Goal: Information Seeking & Learning: Learn about a topic

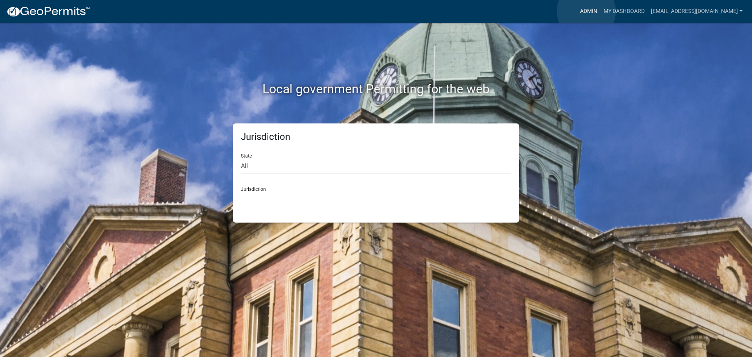
click at [586, 11] on link "Admin" at bounding box center [588, 11] width 23 height 15
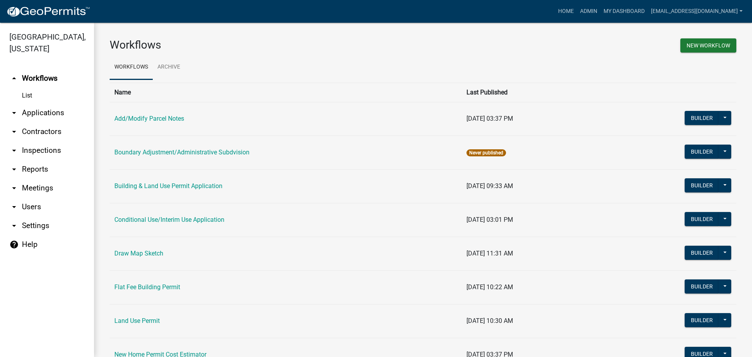
click at [43, 111] on link "arrow_drop_down Applications" at bounding box center [47, 112] width 94 height 19
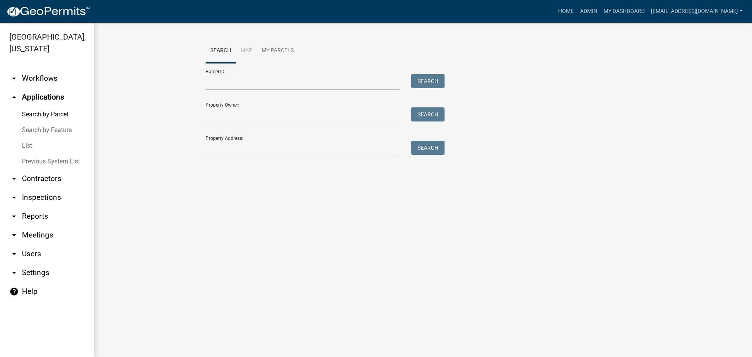
click at [26, 145] on link "List" at bounding box center [47, 146] width 94 height 16
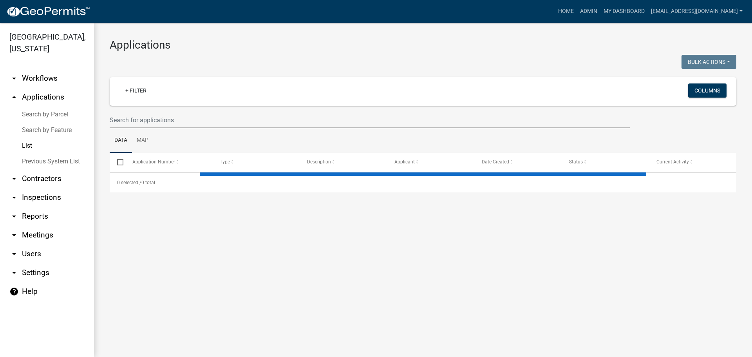
select select "2: 50"
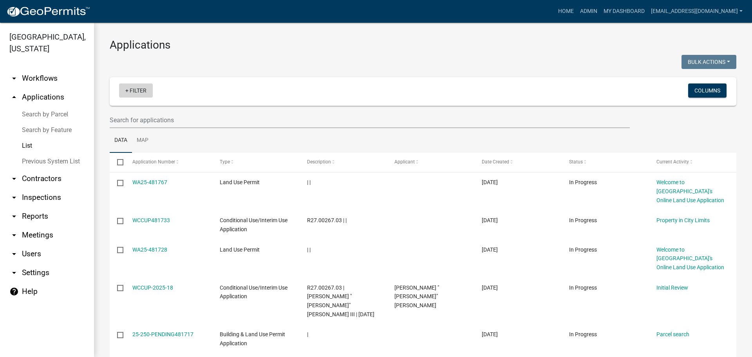
click at [137, 90] on link "+ Filter" at bounding box center [136, 90] width 34 height 14
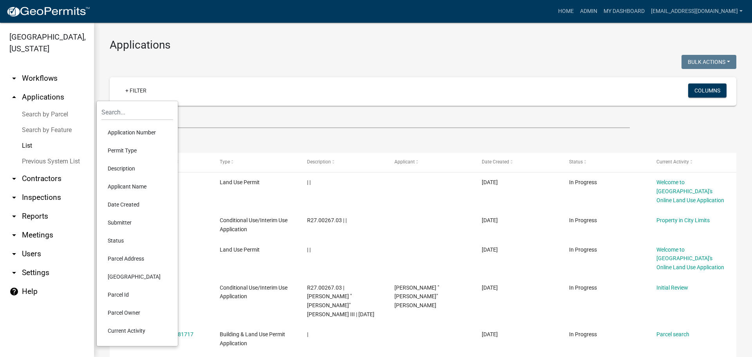
click at [131, 238] on li "Status" at bounding box center [137, 240] width 72 height 18
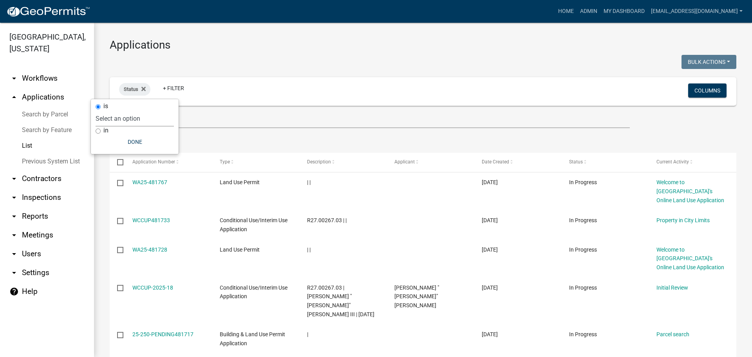
click at [112, 118] on select "Select an option Not Started In Progress Completed Expired Locked Withdrawn Voi…" at bounding box center [135, 118] width 78 height 16
select select "1"
click at [112, 110] on select "Select an option Not Started In Progress Completed Expired Locked Withdrawn Voi…" at bounding box center [135, 118] width 78 height 16
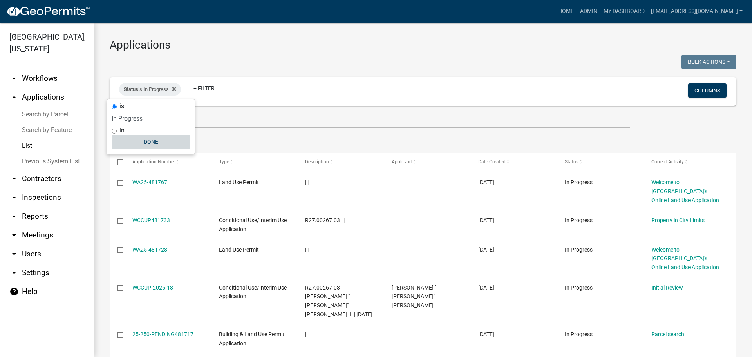
click at [157, 139] on button "Done" at bounding box center [151, 142] width 78 height 14
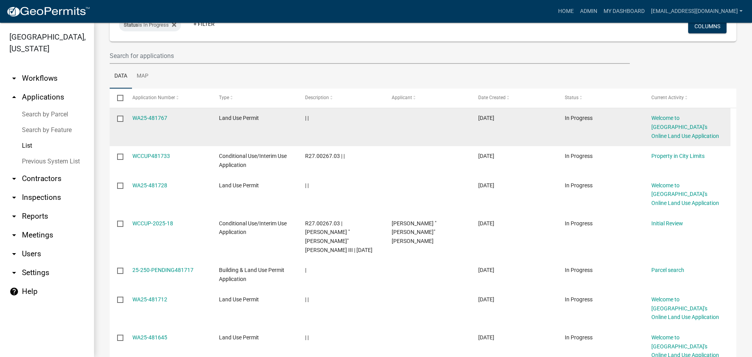
scroll to position [78, 0]
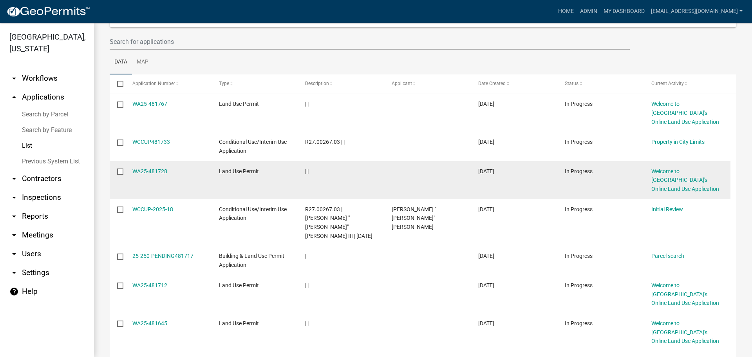
click at [121, 170] on input "checkbox" at bounding box center [119, 170] width 5 height 5
checkbox input "true"
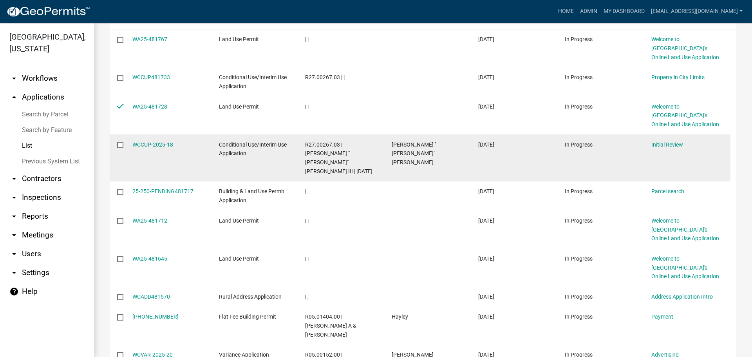
scroll to position [157, 0]
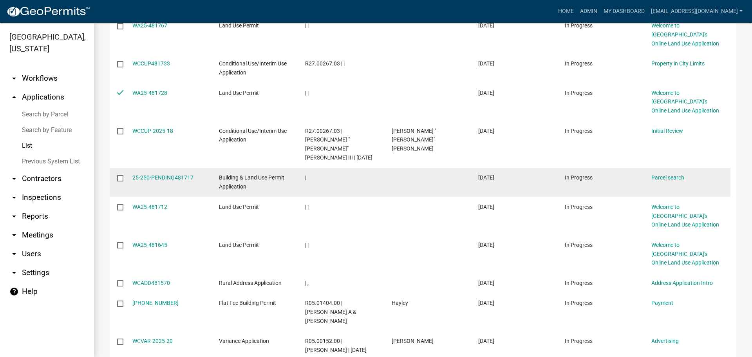
click at [120, 175] on input "checkbox" at bounding box center [119, 177] width 5 height 5
checkbox input "true"
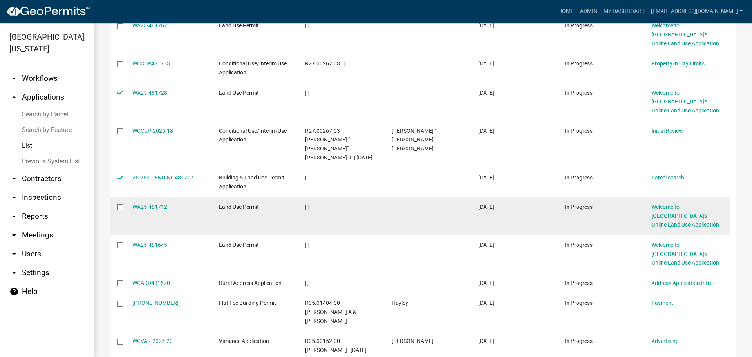
click at [121, 204] on input "checkbox" at bounding box center [119, 206] width 5 height 5
checkbox input "true"
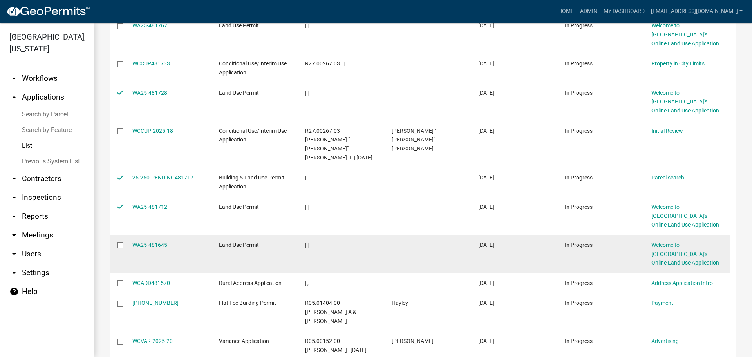
click at [119, 242] on input "checkbox" at bounding box center [119, 244] width 5 height 5
checkbox input "true"
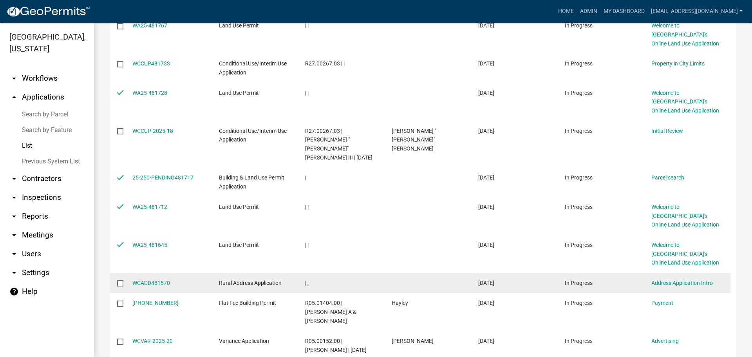
click at [119, 280] on input "checkbox" at bounding box center [119, 282] width 5 height 5
checkbox input "true"
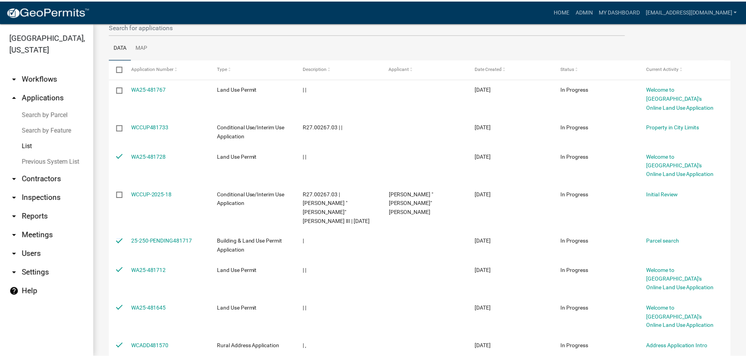
scroll to position [0, 0]
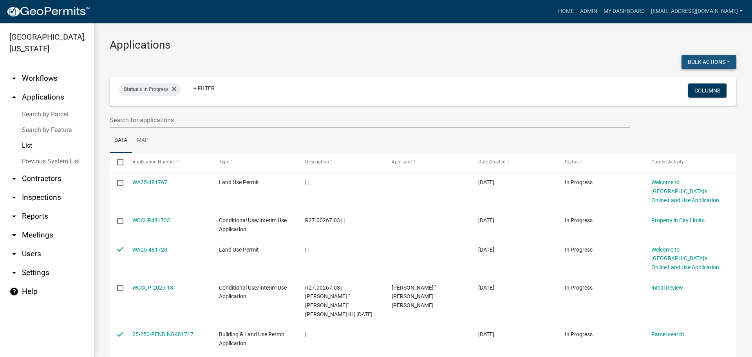
click at [694, 56] on button "Bulk Actions" at bounding box center [708, 62] width 55 height 14
click at [687, 85] on button "Void" at bounding box center [705, 82] width 63 height 19
checkbox input "false"
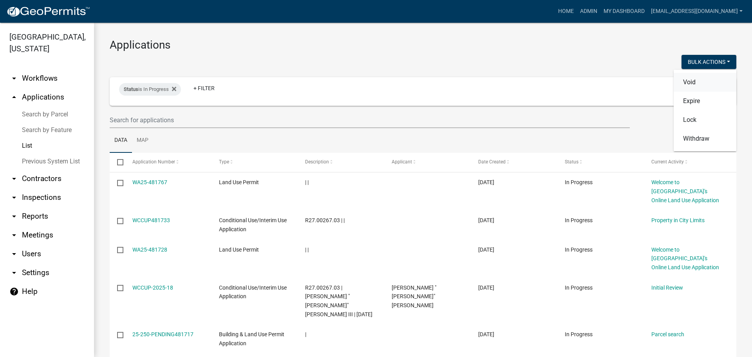
checkbox input "false"
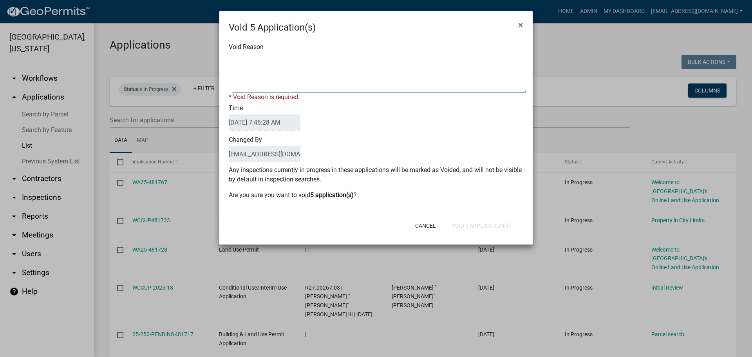
click at [292, 61] on textarea "Void Reason" at bounding box center [379, 72] width 295 height 39
type textarea "Application Abandoned"
click at [468, 223] on div "Cancel Void 5 Application(s)" at bounding box center [427, 225] width 193 height 20
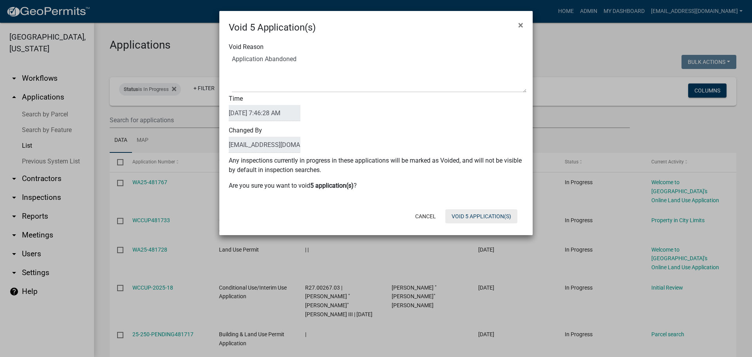
click at [492, 214] on button "Void 5 Application(s)" at bounding box center [481, 216] width 72 height 14
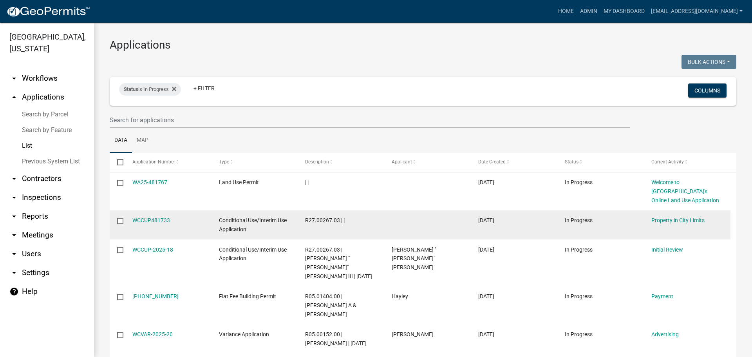
click at [120, 220] on input "checkbox" at bounding box center [119, 220] width 5 height 5
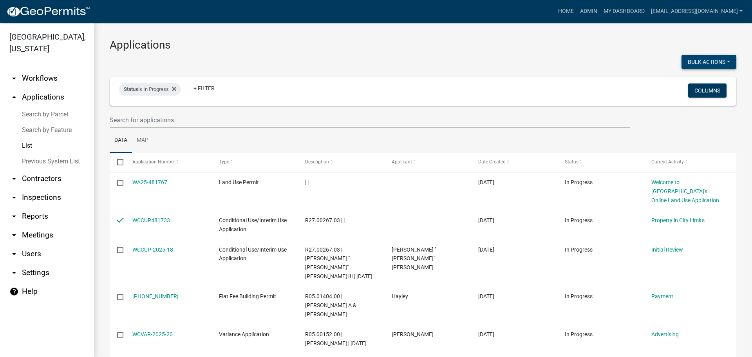
click at [698, 58] on button "Bulk Actions" at bounding box center [708, 62] width 55 height 14
click at [683, 82] on button "Void" at bounding box center [705, 82] width 63 height 19
checkbox input "false"
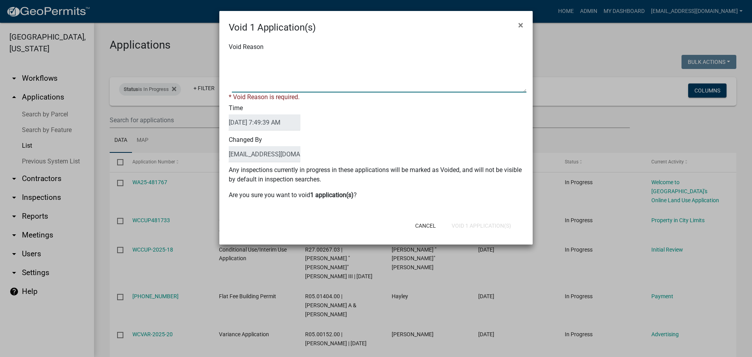
drag, startPoint x: 293, startPoint y: 67, endPoint x: 295, endPoint y: 74, distance: 7.9
click at [289, 68] on textarea "Void Reason" at bounding box center [379, 72] width 295 height 39
type textarea "Application Abandoned"
click at [476, 224] on div "Cancel Void 1 Application(s)" at bounding box center [427, 225] width 193 height 20
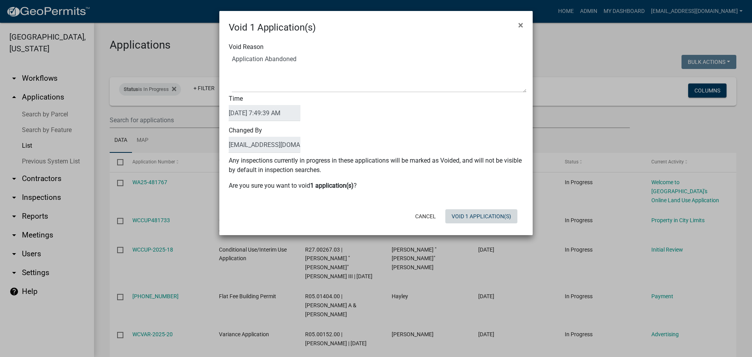
click at [489, 211] on button "Void 1 Application(s)" at bounding box center [481, 216] width 72 height 14
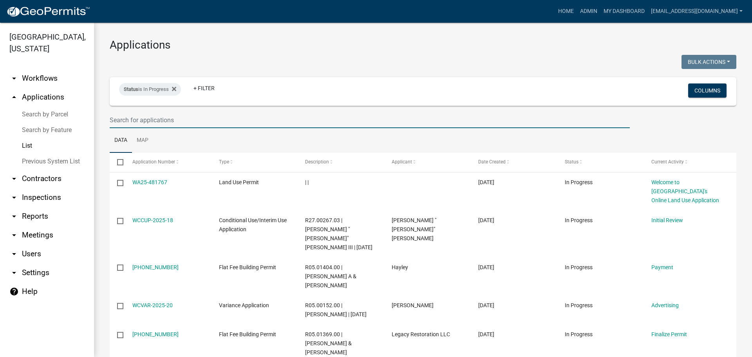
click at [222, 123] on input "text" at bounding box center [370, 120] width 520 height 16
click at [174, 89] on icon at bounding box center [174, 89] width 4 height 6
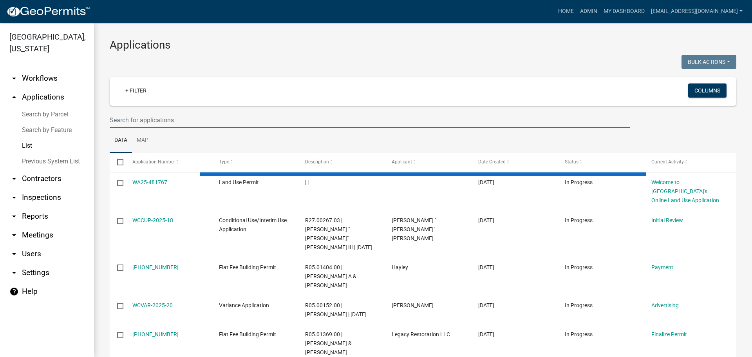
click at [154, 121] on input "text" at bounding box center [370, 120] width 520 height 16
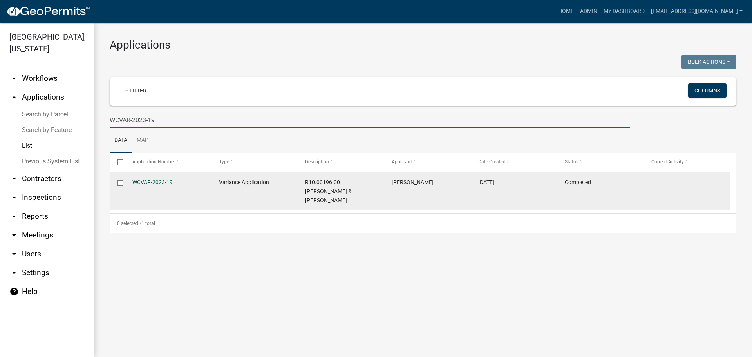
type input "WCVAR-2023-19"
click at [148, 182] on link "WCVAR-2023-19" at bounding box center [152, 182] width 40 height 6
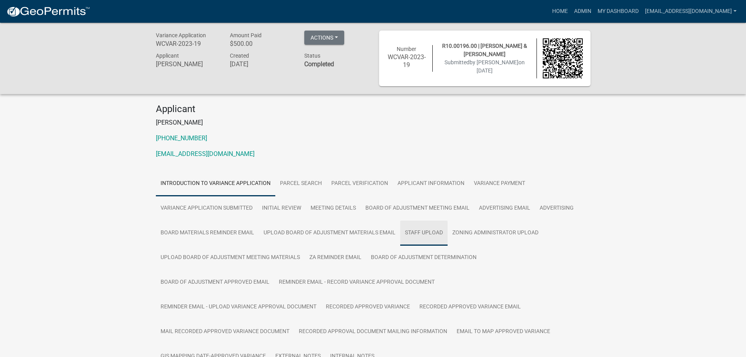
click at [422, 230] on link "Staff Upload" at bounding box center [423, 232] width 47 height 25
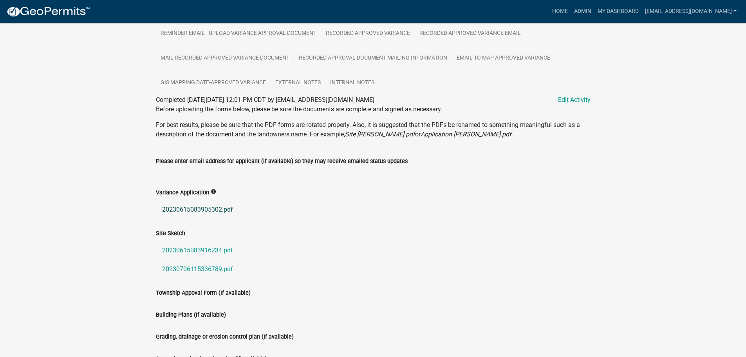
scroll to position [274, 0]
click at [193, 207] on link "20230615083905302.pdf" at bounding box center [373, 208] width 435 height 19
click at [212, 245] on link "20230615083916234.pdf" at bounding box center [373, 249] width 435 height 19
click at [179, 267] on link "20230706115336789.pdf" at bounding box center [373, 268] width 435 height 19
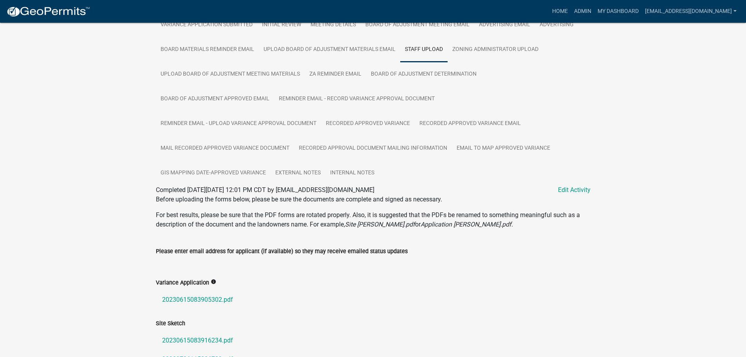
scroll to position [175, 0]
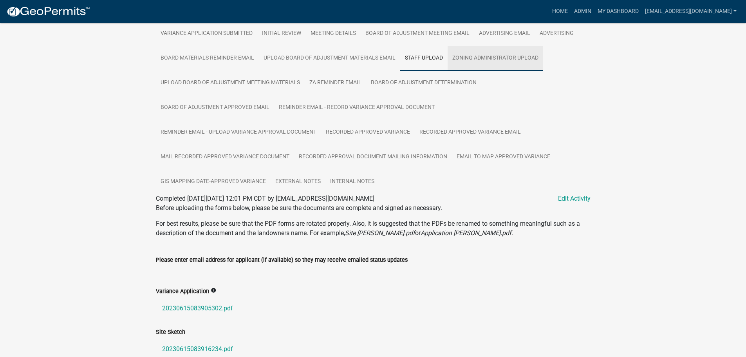
click at [496, 54] on link "Zoning Administrator Upload" at bounding box center [496, 58] width 96 height 25
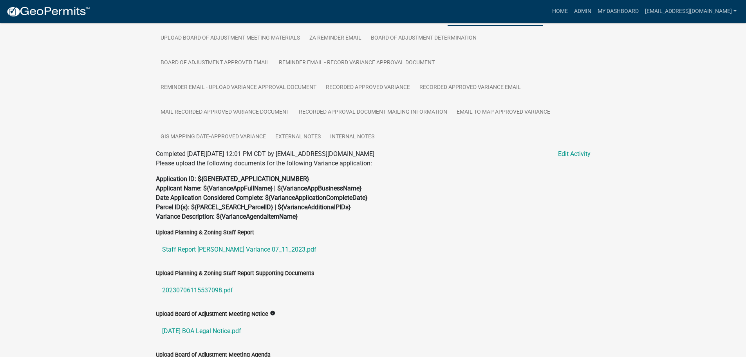
scroll to position [286, 0]
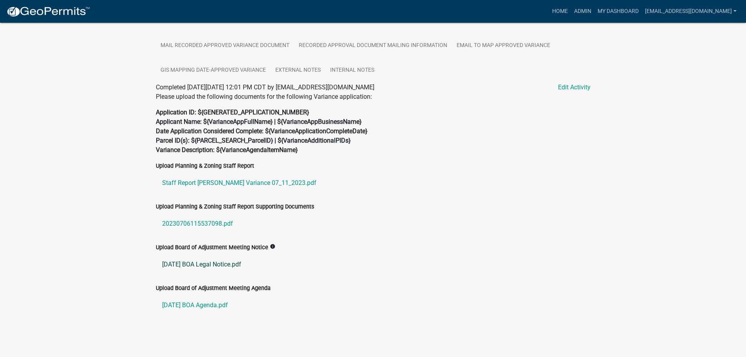
click at [196, 262] on link "[DATE] BOA Legal Notice.pdf" at bounding box center [373, 264] width 435 height 19
click at [196, 222] on link "20230706115537098.pdf" at bounding box center [373, 223] width 435 height 19
click at [198, 181] on link "Staff Report [PERSON_NAME] Variance 07_11_2023.pdf" at bounding box center [373, 182] width 435 height 19
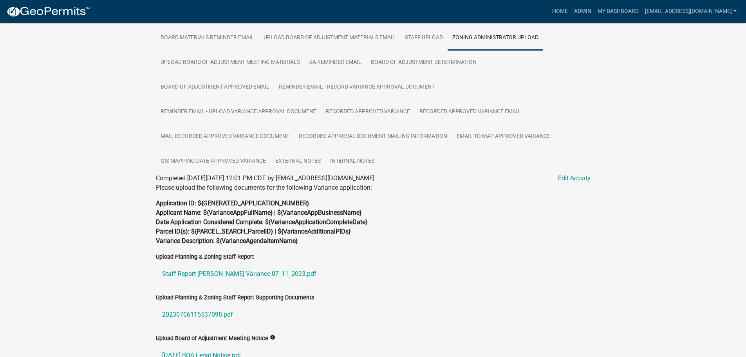
scroll to position [168, 0]
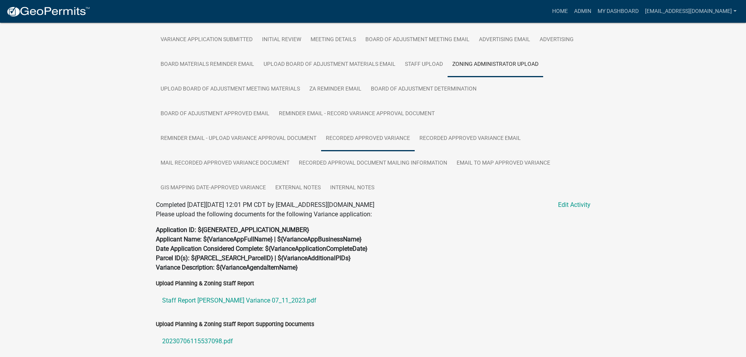
click at [374, 137] on link "Recorded Approved Variance" at bounding box center [368, 138] width 94 height 25
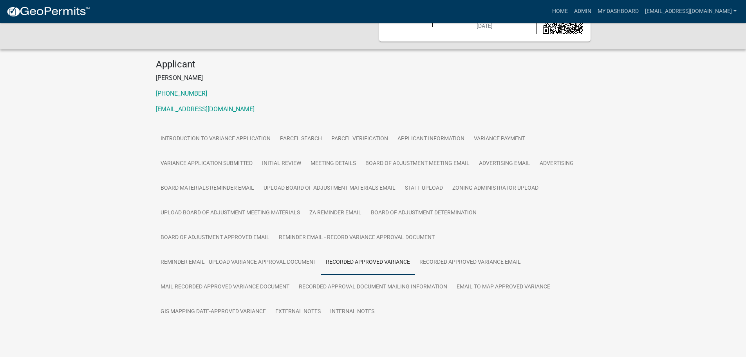
scroll to position [68, 0]
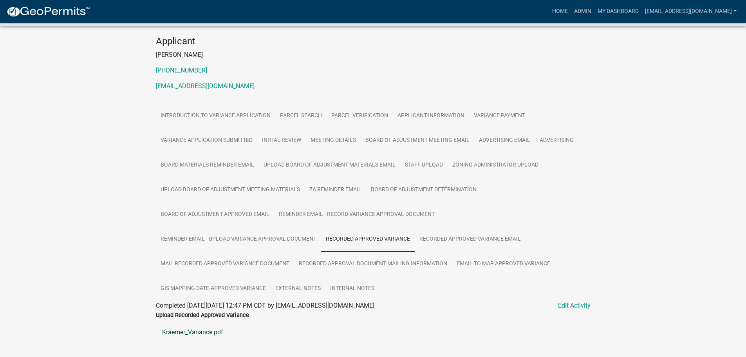
click at [181, 330] on link "Kraemer_Variance.pdf" at bounding box center [373, 332] width 435 height 19
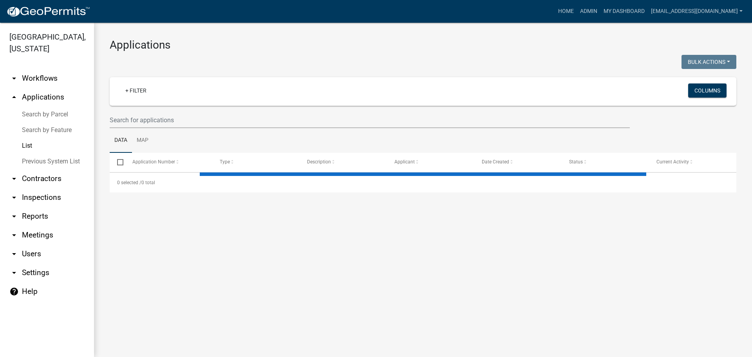
select select "2: 50"
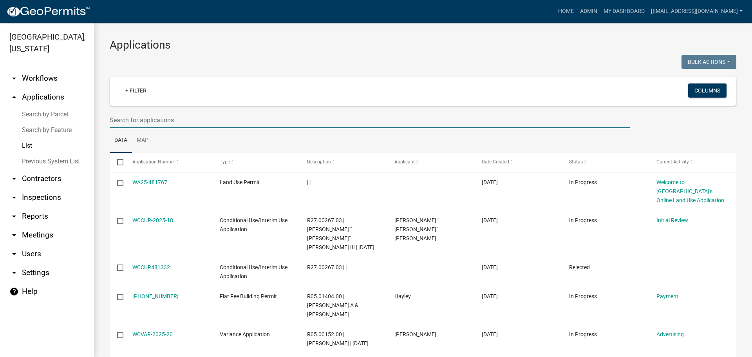
click at [179, 120] on input "text" at bounding box center [370, 120] width 520 height 16
type input "WCVAR-2023-20"
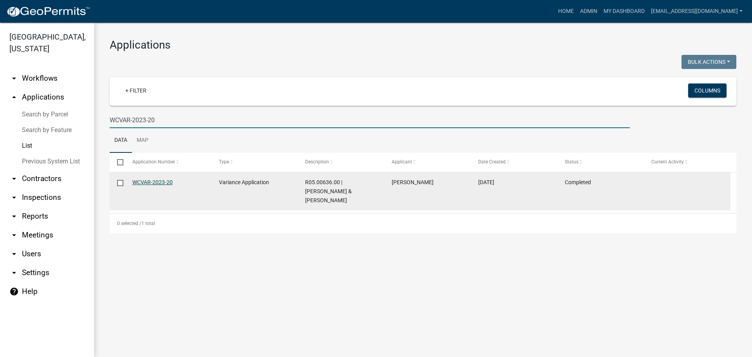
click at [161, 182] on link "WCVAR-2023-20" at bounding box center [152, 182] width 40 height 6
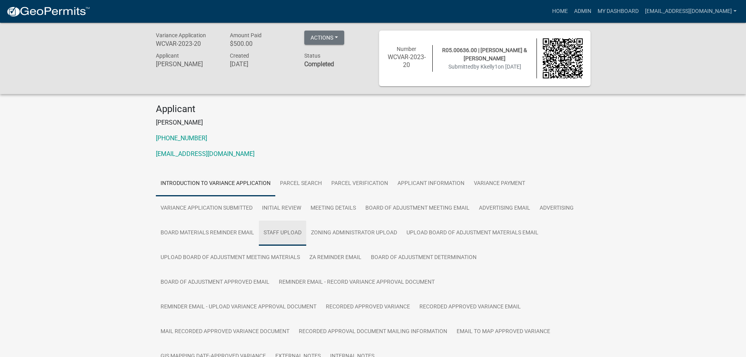
click at [265, 229] on link "Staff Upload" at bounding box center [282, 232] width 47 height 25
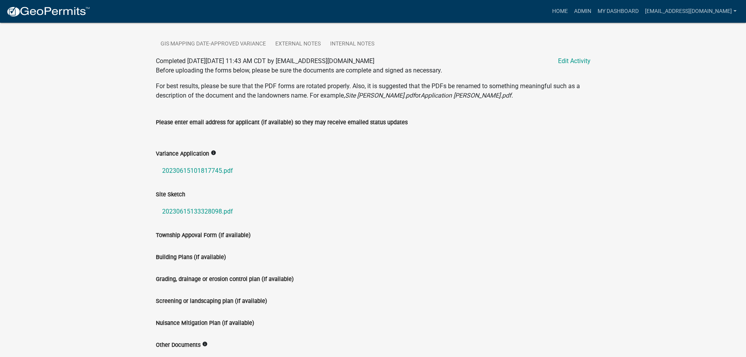
scroll to position [313, 0]
click at [186, 165] on link "20230615101817745.pdf" at bounding box center [373, 169] width 435 height 19
click at [204, 209] on link "20230615133328098.pdf" at bounding box center [373, 210] width 435 height 19
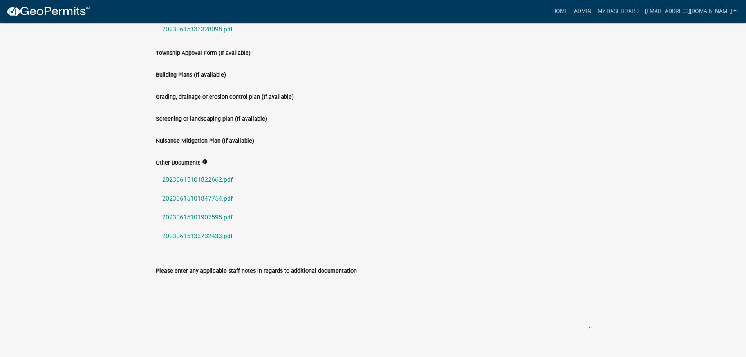
scroll to position [505, 0]
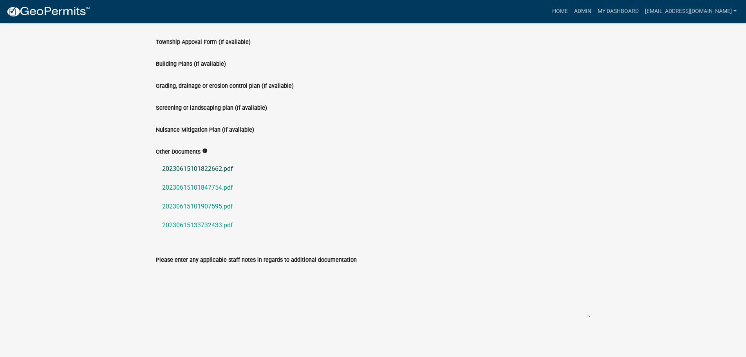
click at [205, 168] on link "20230615101822662.pdf" at bounding box center [373, 168] width 435 height 19
click at [194, 185] on link "20230615101847754.pdf" at bounding box center [373, 187] width 435 height 19
click at [210, 222] on link "20230615133732433.pdf" at bounding box center [373, 225] width 435 height 19
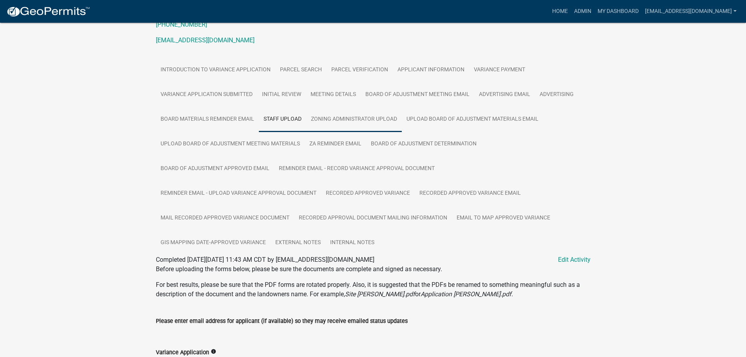
click at [343, 116] on link "Zoning Administrator Upload" at bounding box center [354, 119] width 96 height 25
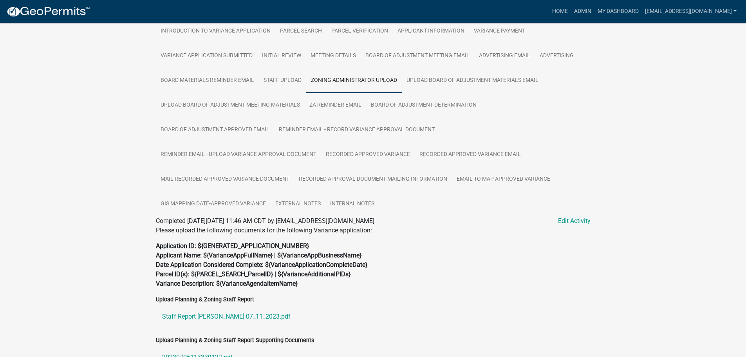
scroll to position [286, 0]
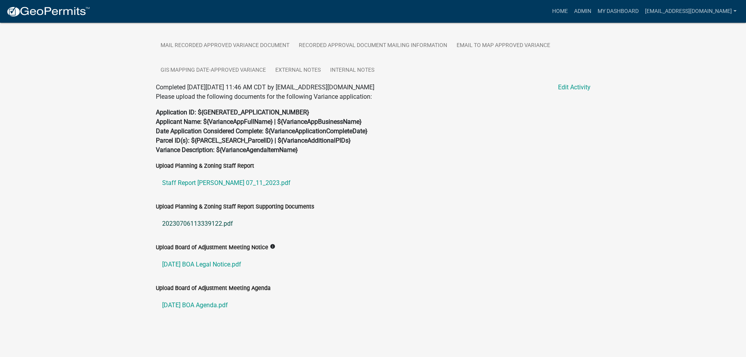
click at [211, 223] on link "20230706113339122.pdf" at bounding box center [373, 223] width 435 height 19
click at [238, 264] on link "[DATE] BOA Legal Notice.pdf" at bounding box center [373, 264] width 435 height 19
click at [225, 184] on link "Staff Report [PERSON_NAME] 07_11_2023.pdf" at bounding box center [373, 182] width 435 height 19
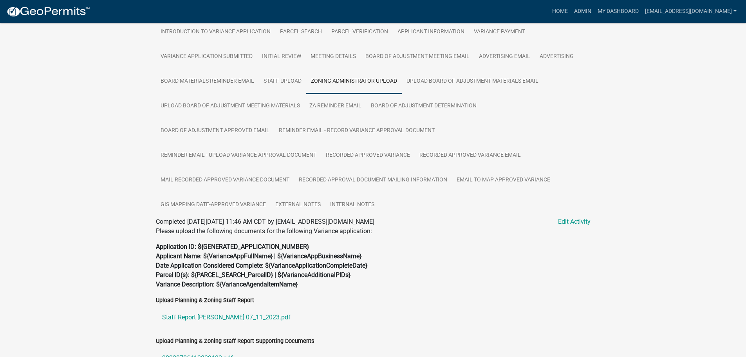
scroll to position [129, 0]
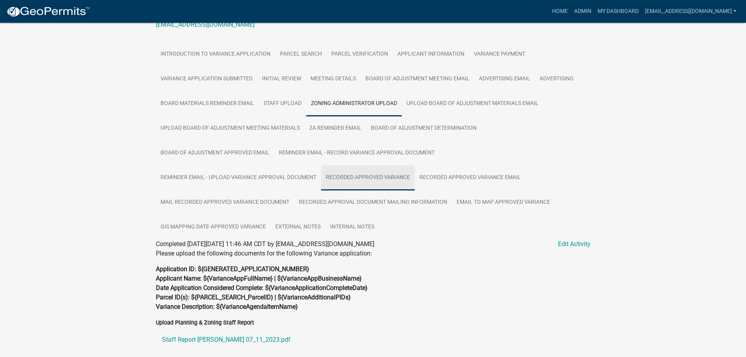
click at [362, 175] on link "Recorded Approved Variance" at bounding box center [368, 177] width 94 height 25
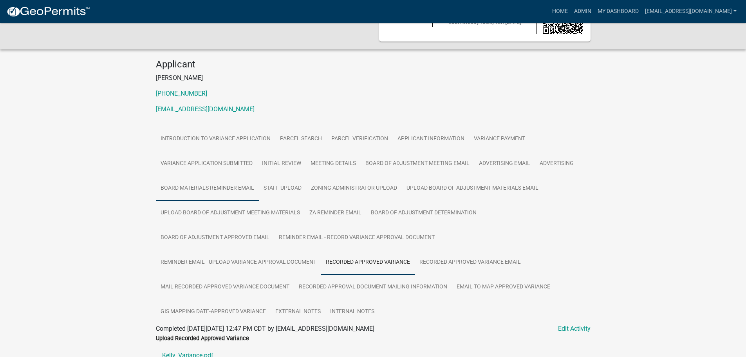
scroll to position [68, 0]
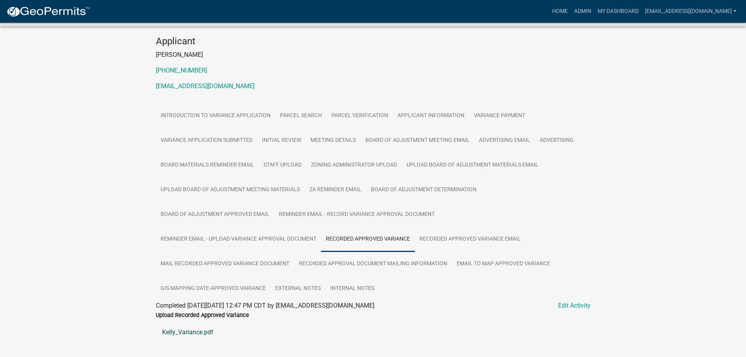
click at [191, 333] on link "Kelly_Variance.pdf" at bounding box center [373, 332] width 435 height 19
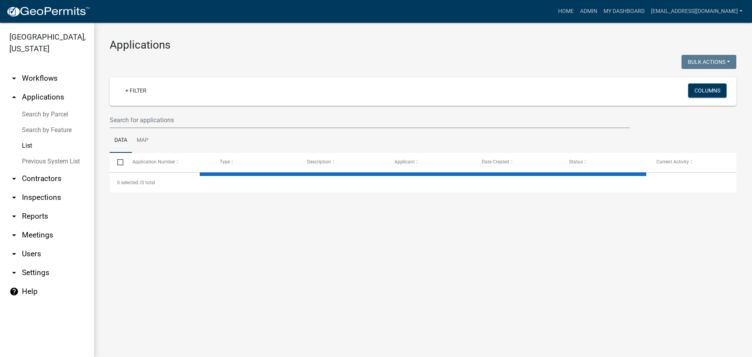
select select "2: 50"
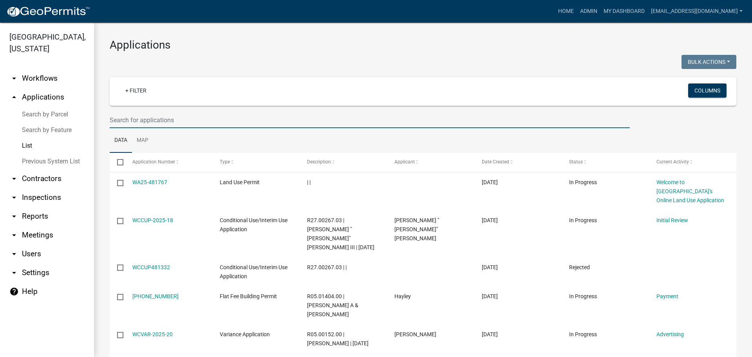
click at [195, 122] on input "text" at bounding box center [370, 120] width 520 height 16
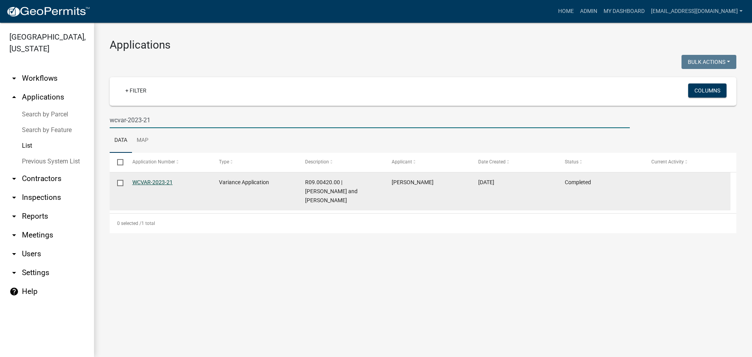
type input "wcvar-2023-21"
click at [146, 183] on link "WCVAR-2023-21" at bounding box center [152, 182] width 40 height 6
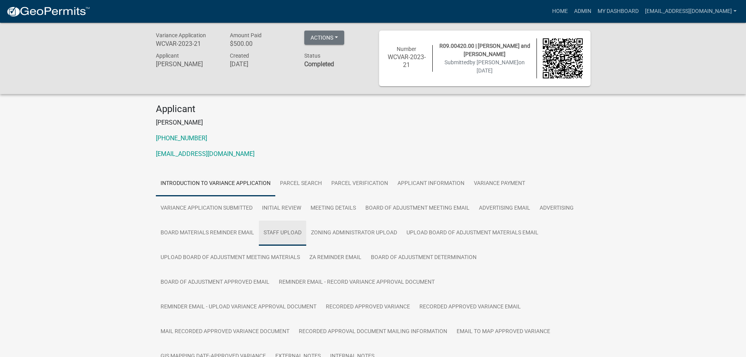
click at [290, 231] on link "Staff Upload" at bounding box center [282, 232] width 47 height 25
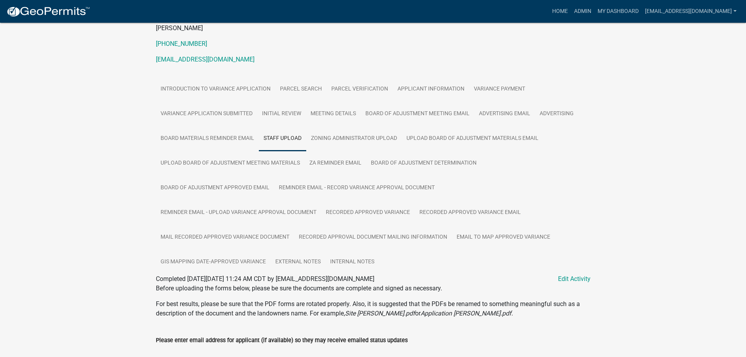
scroll to position [274, 0]
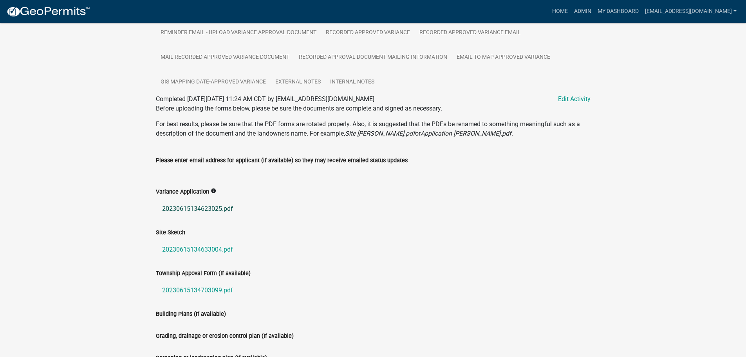
click at [199, 208] on link "20230615134623025.pdf" at bounding box center [373, 208] width 435 height 19
click at [197, 249] on link "20230615134633004.pdf" at bounding box center [373, 249] width 435 height 19
click at [214, 285] on link "20230615134703099.pdf" at bounding box center [373, 290] width 435 height 19
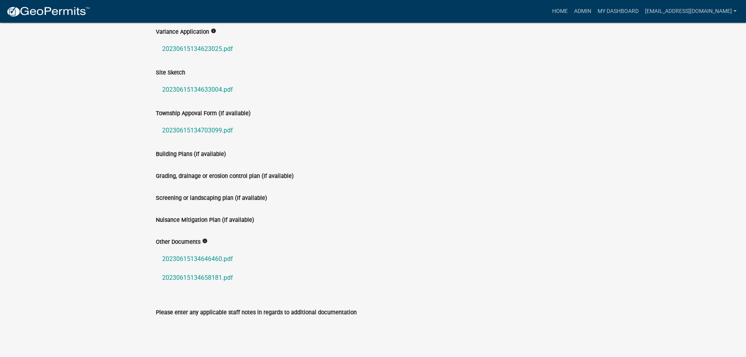
scroll to position [486, 0]
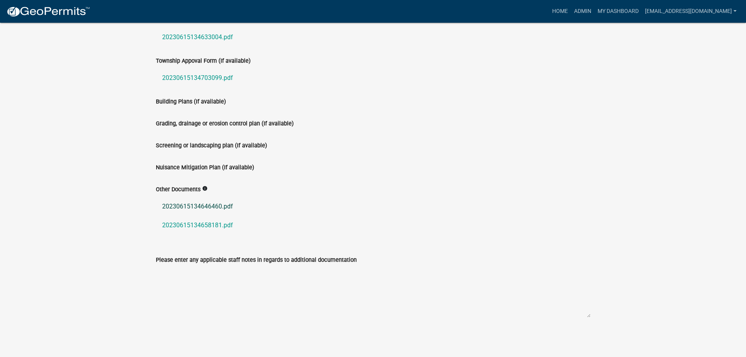
click at [211, 204] on link "20230615134646460.pdf" at bounding box center [373, 206] width 435 height 19
click at [184, 227] on link "20230615134658181.pdf" at bounding box center [373, 225] width 435 height 19
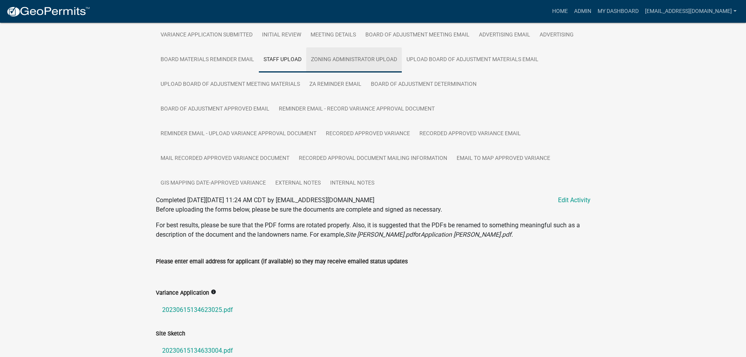
click at [331, 56] on link "Zoning Administrator Upload" at bounding box center [354, 59] width 96 height 25
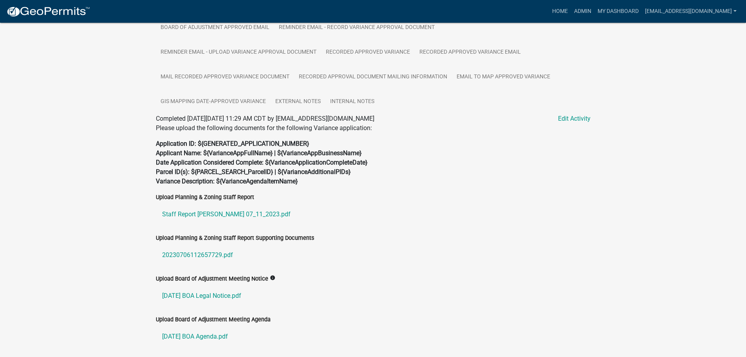
scroll to position [286, 0]
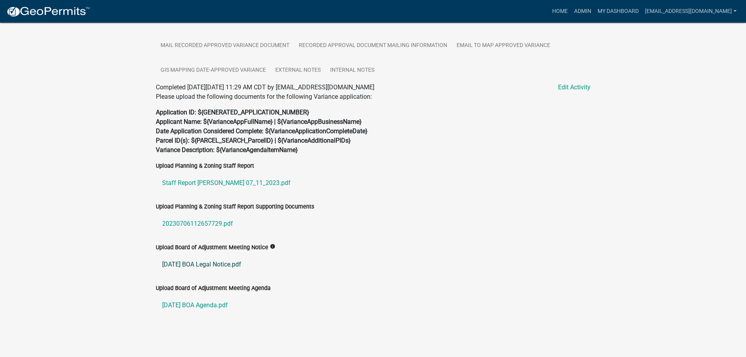
click at [196, 263] on link "[DATE] BOA Legal Notice.pdf" at bounding box center [373, 264] width 435 height 19
click at [204, 179] on link "Staff Report [PERSON_NAME] 07_11_2023.pdf" at bounding box center [373, 182] width 435 height 19
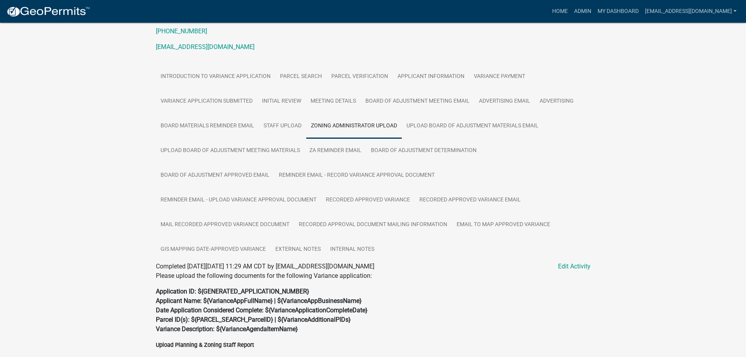
scroll to position [157, 0]
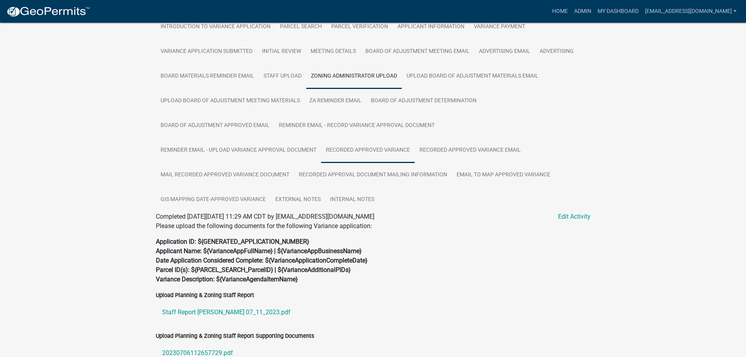
click at [366, 145] on link "Recorded Approved Variance" at bounding box center [368, 150] width 94 height 25
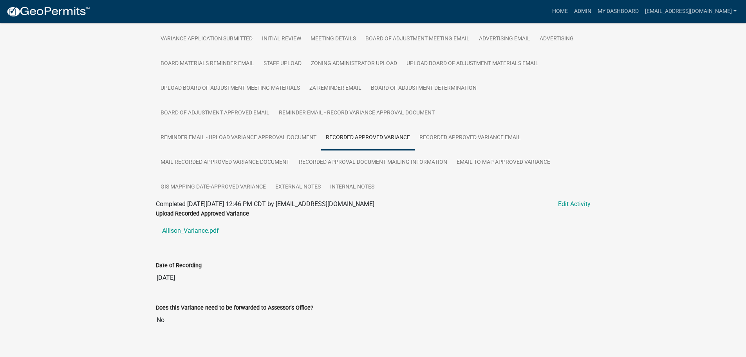
scroll to position [179, 0]
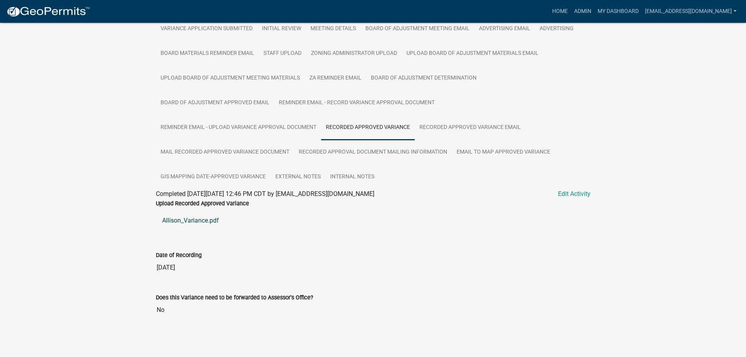
click at [194, 218] on link "Allison_Variance.pdf" at bounding box center [373, 220] width 435 height 19
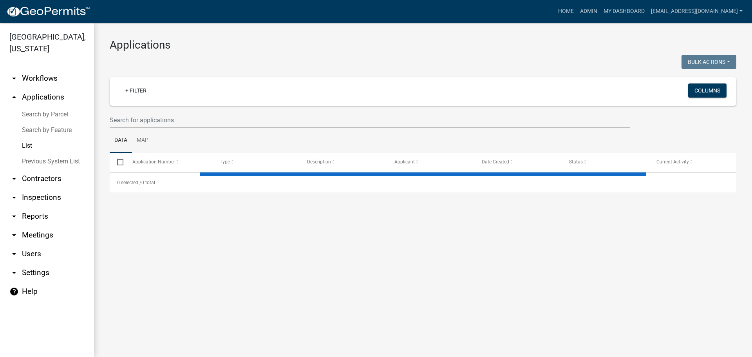
select select "2: 50"
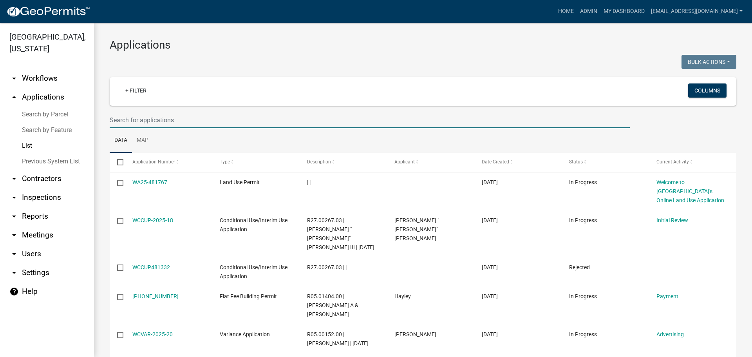
click at [152, 119] on input "text" at bounding box center [370, 120] width 520 height 16
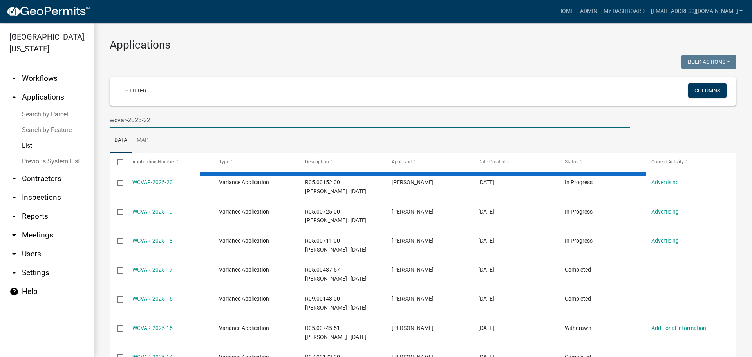
type input "wcvar-2023-22"
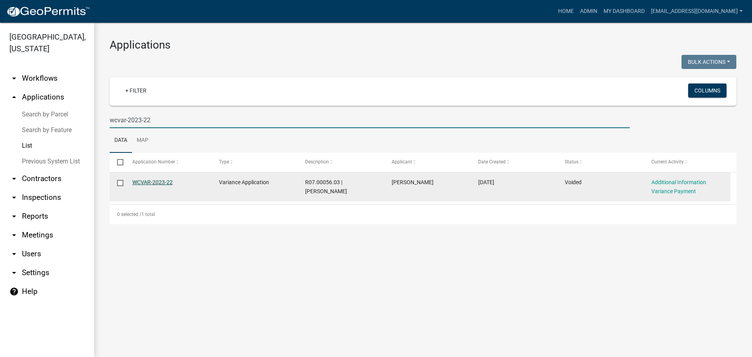
click at [158, 181] on link "WCVAR-2023-22" at bounding box center [152, 182] width 40 height 6
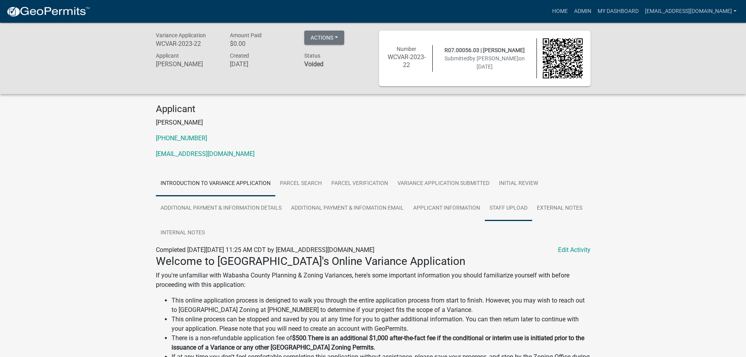
click at [519, 203] on link "Staff Upload" at bounding box center [508, 208] width 47 height 25
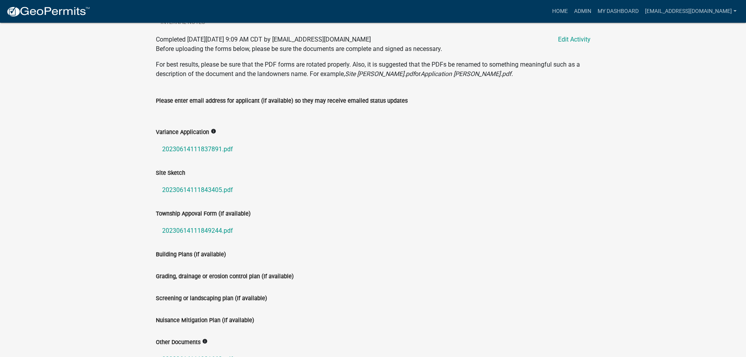
scroll to position [235, 0]
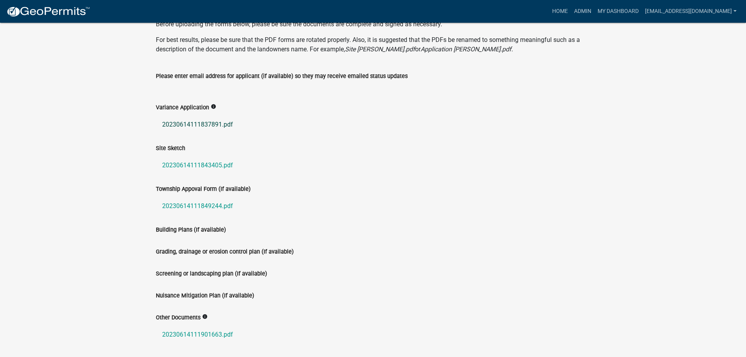
click at [208, 121] on link "20230614111837891.pdf" at bounding box center [373, 124] width 435 height 19
click at [176, 162] on link "20230614111843405.pdf" at bounding box center [373, 165] width 435 height 19
click at [191, 207] on link "20230614111849244.pdf" at bounding box center [373, 206] width 435 height 19
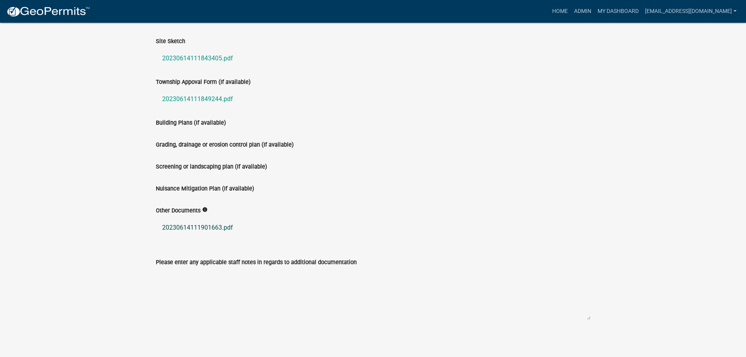
scroll to position [344, 0]
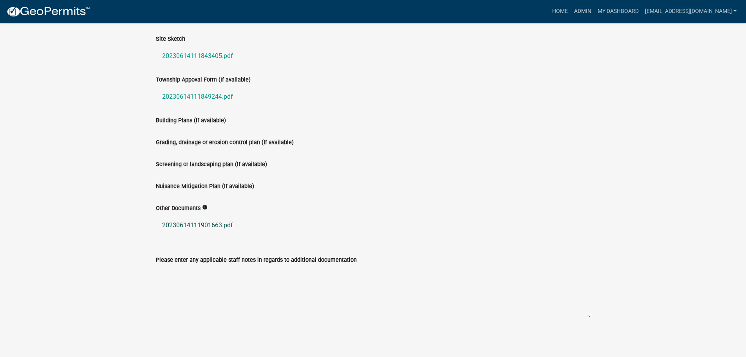
click at [186, 220] on link "20230614111901663.pdf" at bounding box center [373, 225] width 435 height 19
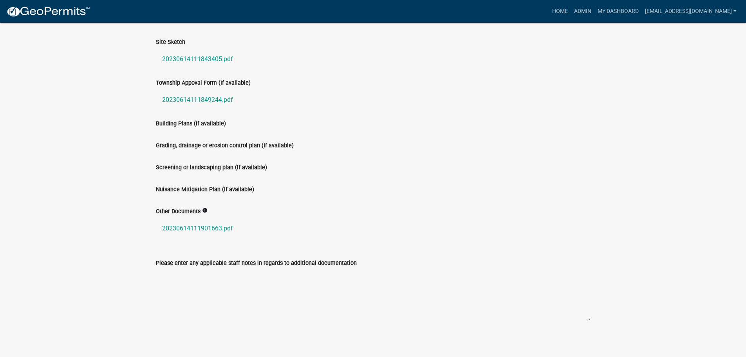
scroll to position [70, 0]
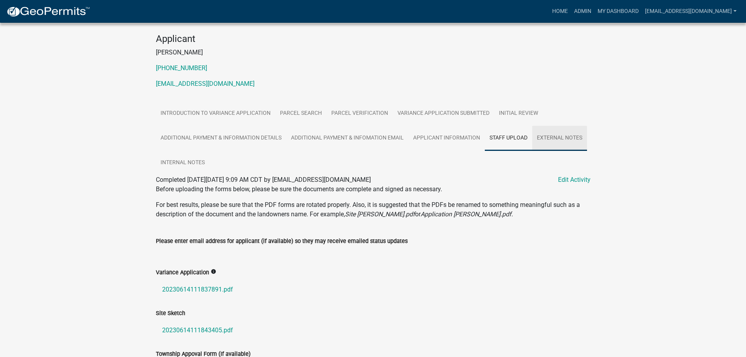
click at [563, 140] on link "External Notes" at bounding box center [559, 138] width 55 height 25
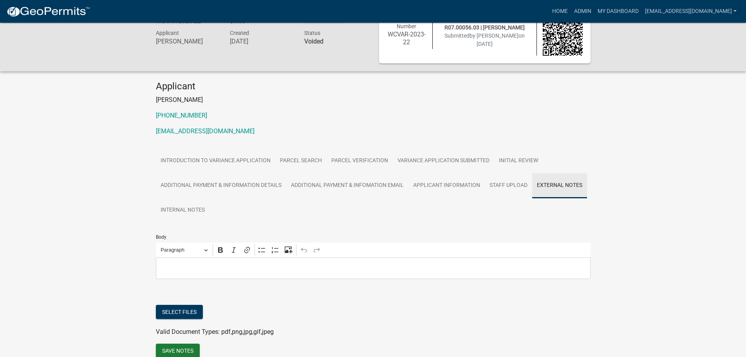
scroll to position [59, 0]
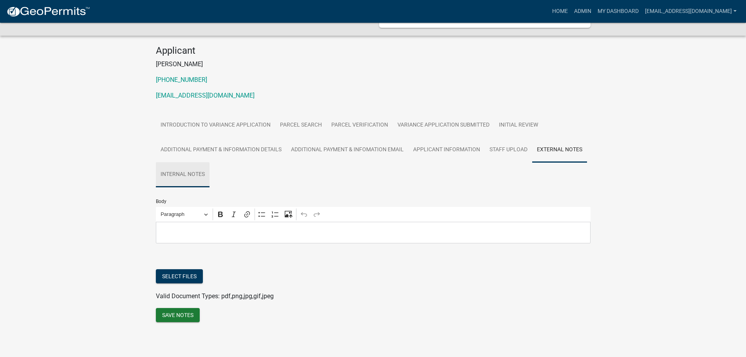
click at [168, 175] on link "Internal Notes" at bounding box center [183, 174] width 54 height 25
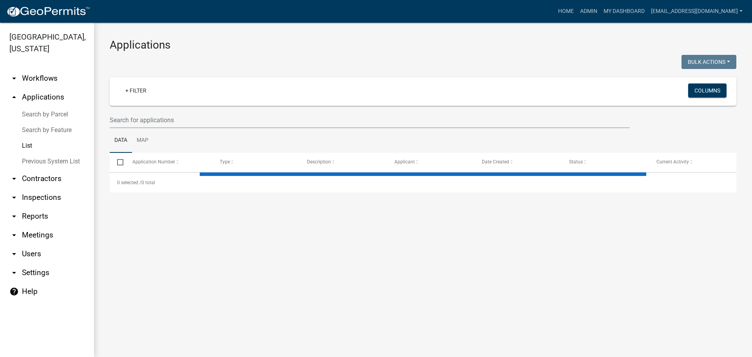
select select "2: 50"
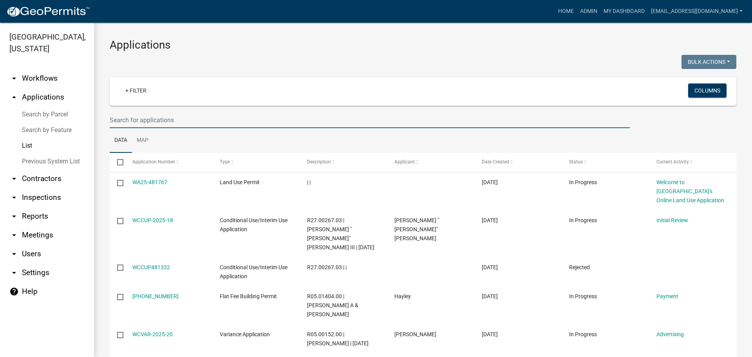
click at [152, 121] on input "text" at bounding box center [370, 120] width 520 height 16
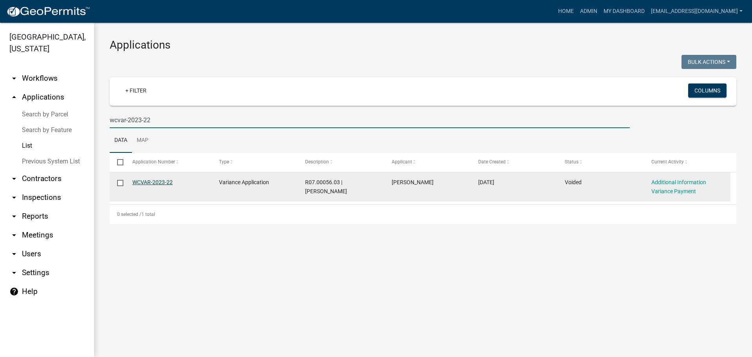
type input "wcvar-2023-22"
click at [143, 181] on link "WCVAR-2023-22" at bounding box center [152, 182] width 40 height 6
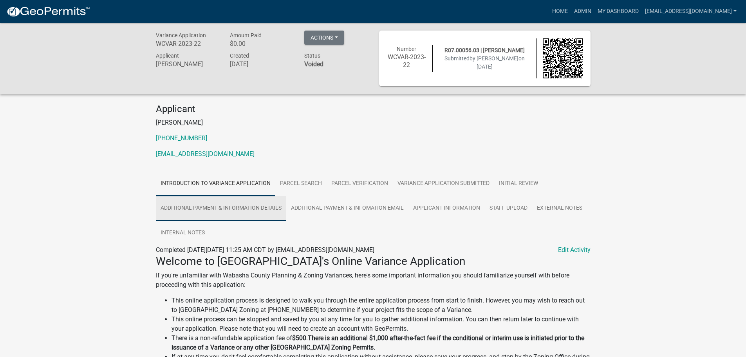
click at [188, 208] on link "Additional Payment & Information Details" at bounding box center [221, 208] width 130 height 25
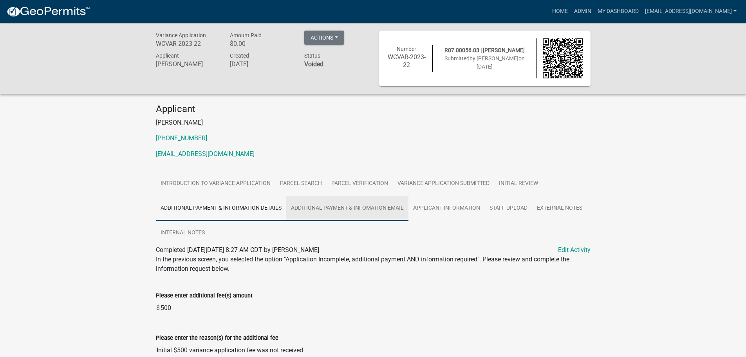
click at [339, 213] on link "Additional Payment & Infomation Email" at bounding box center [347, 208] width 122 height 25
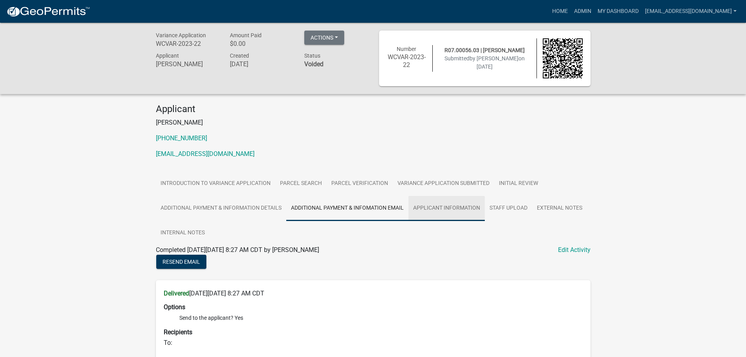
click at [440, 204] on link "Applicant Information" at bounding box center [446, 208] width 76 height 25
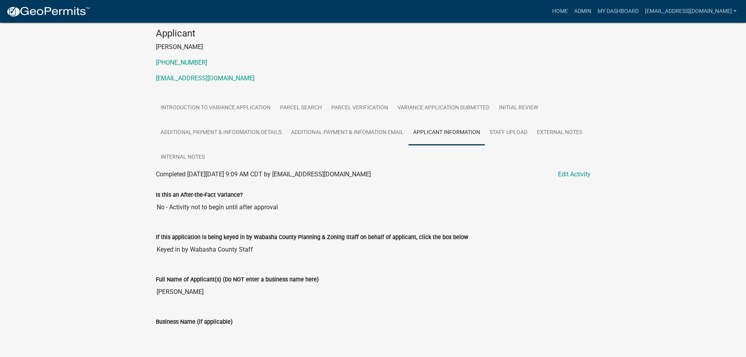
scroll to position [70, 0]
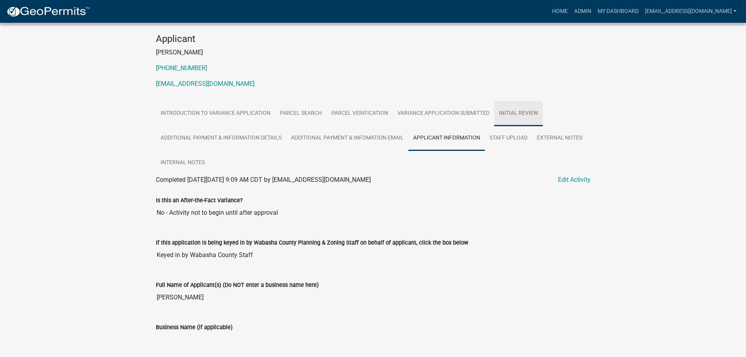
click at [521, 111] on link "Initial Review" at bounding box center [518, 113] width 49 height 25
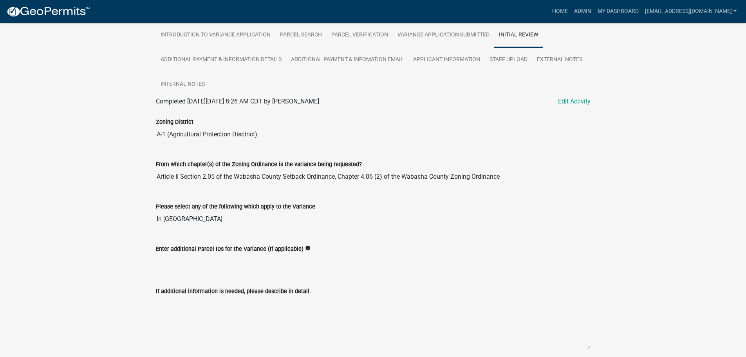
scroll to position [0, 0]
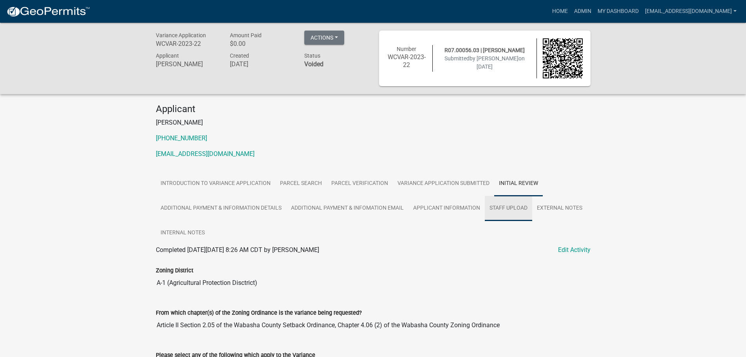
click at [508, 206] on link "Staff Upload" at bounding box center [508, 208] width 47 height 25
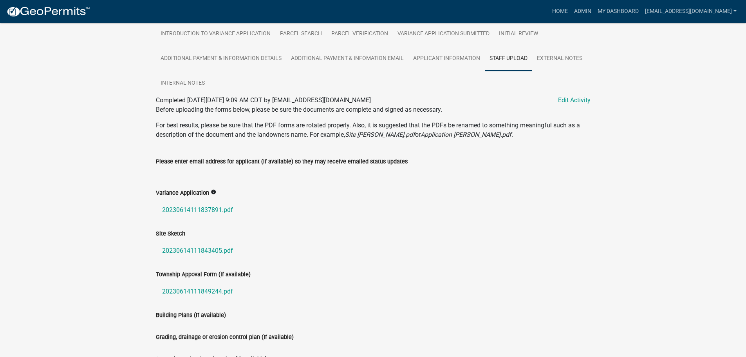
scroll to position [31, 0]
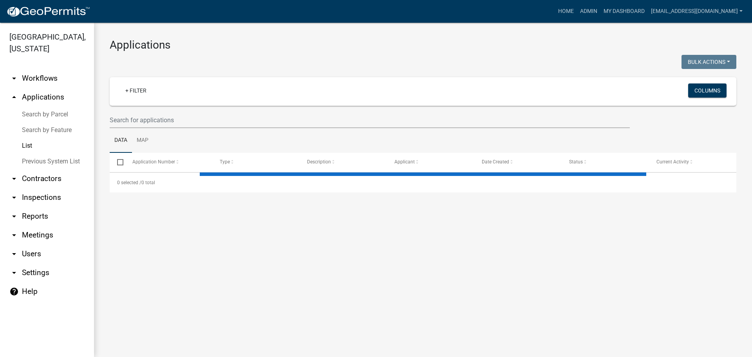
select select "2: 50"
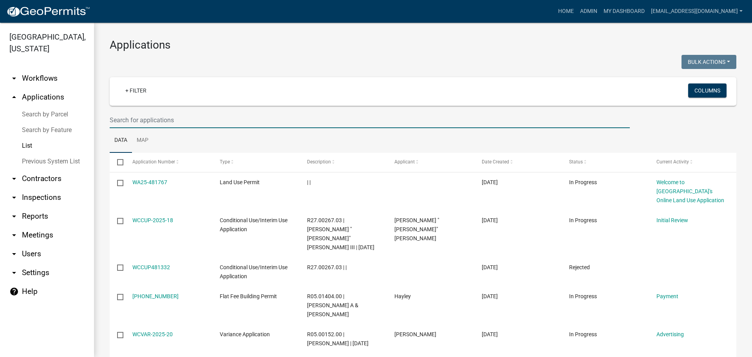
click at [132, 120] on input "text" at bounding box center [370, 120] width 520 height 16
type input "wcvar-2023-23"
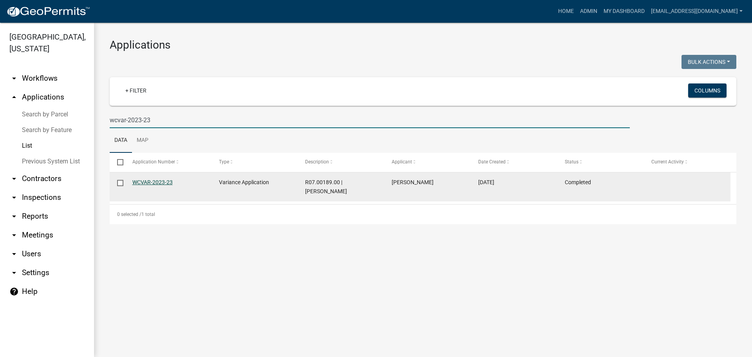
click at [144, 182] on link "WCVAR-2023-23" at bounding box center [152, 182] width 40 height 6
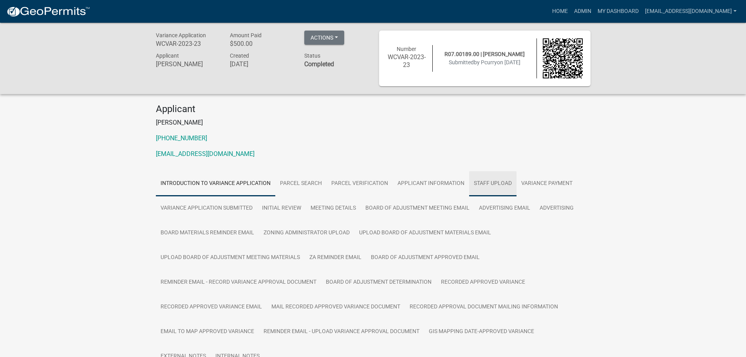
click at [482, 179] on link "Staff Upload" at bounding box center [492, 183] width 47 height 25
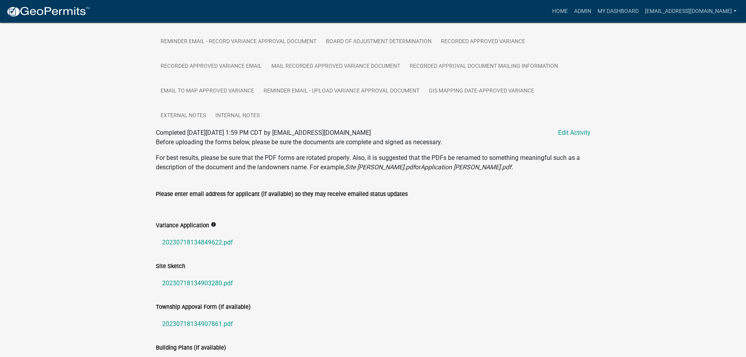
scroll to position [274, 0]
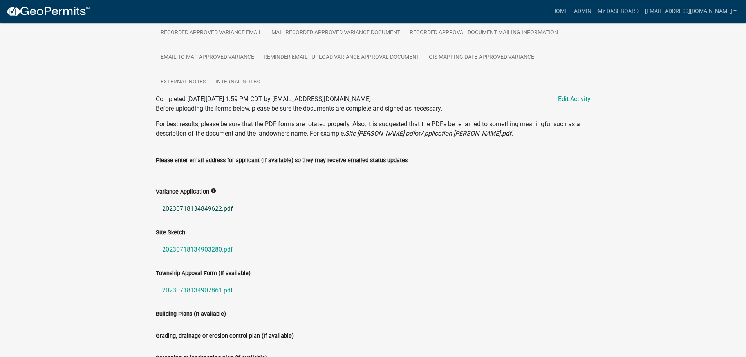
click at [167, 208] on link "20230718134849622.pdf" at bounding box center [373, 208] width 435 height 19
click at [193, 245] on link "20230718134903280.pdf" at bounding box center [373, 249] width 435 height 19
click at [190, 288] on link "20230718134907861.pdf" at bounding box center [373, 290] width 435 height 19
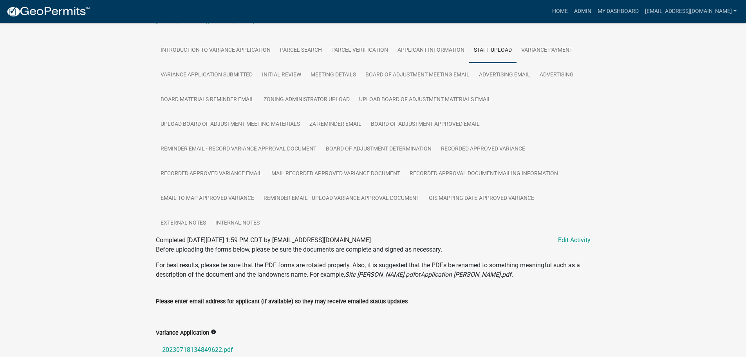
scroll to position [57, 0]
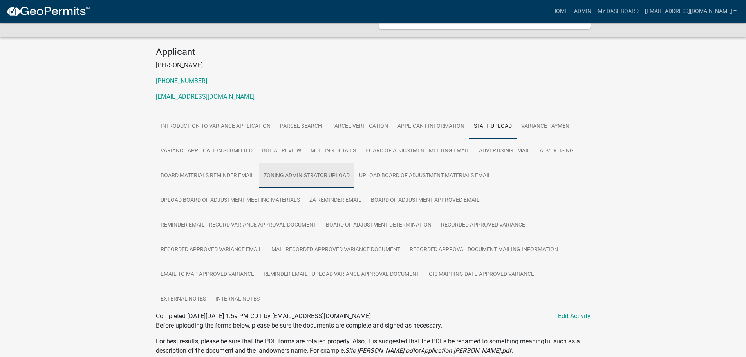
click at [296, 179] on link "Zoning Administrator Upload" at bounding box center [307, 175] width 96 height 25
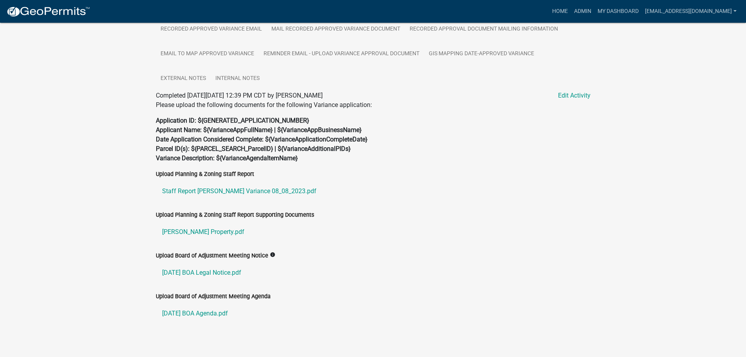
scroll to position [286, 0]
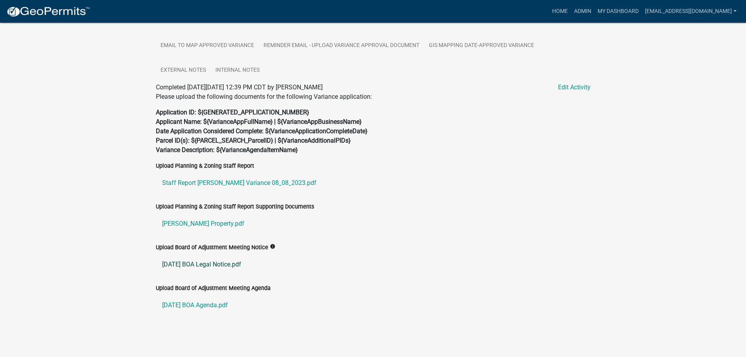
click at [210, 264] on link "[DATE] BOA Legal Notice.pdf" at bounding box center [373, 264] width 435 height 19
click at [194, 223] on link "[PERSON_NAME] Property.pdf" at bounding box center [373, 223] width 435 height 19
click at [196, 181] on link "Staff Report [PERSON_NAME] Variance 08_08_2023.pdf" at bounding box center [373, 182] width 435 height 19
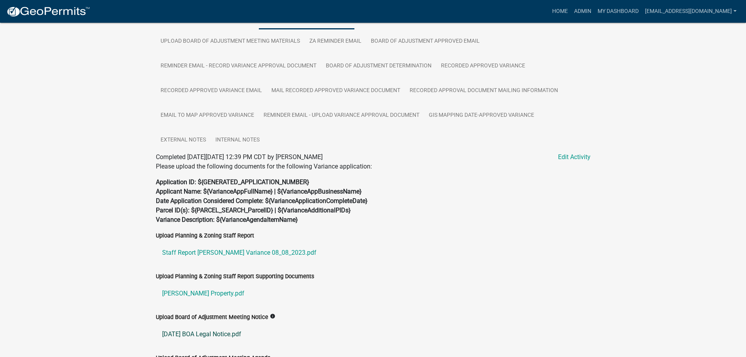
scroll to position [208, 0]
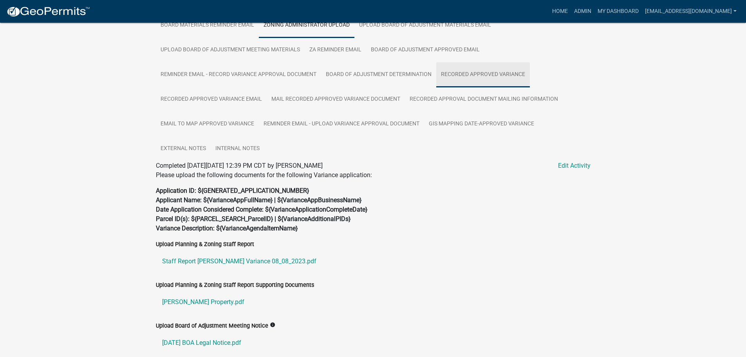
click at [467, 72] on link "Recorded Approved Variance" at bounding box center [483, 74] width 94 height 25
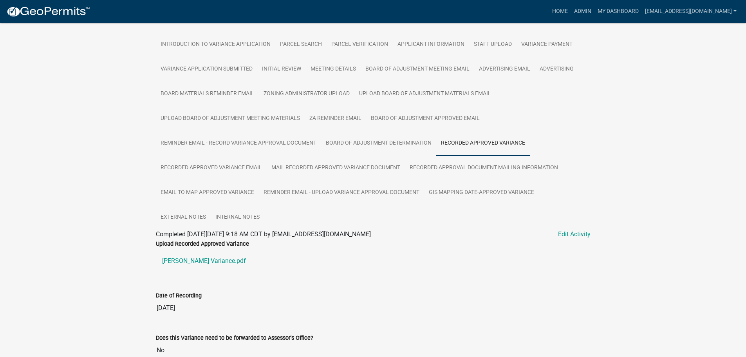
scroll to position [146, 0]
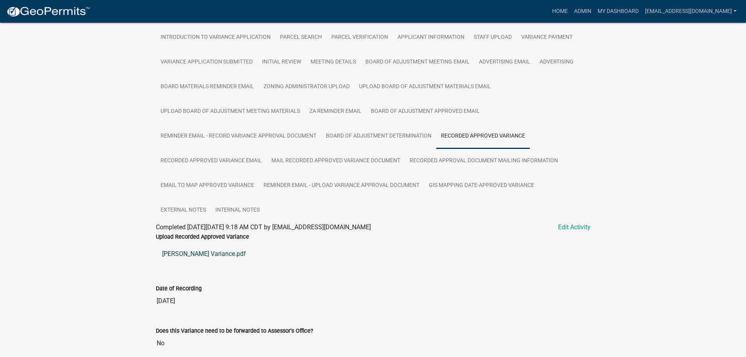
click at [177, 250] on link "[PERSON_NAME] Variance.pdf" at bounding box center [373, 253] width 435 height 19
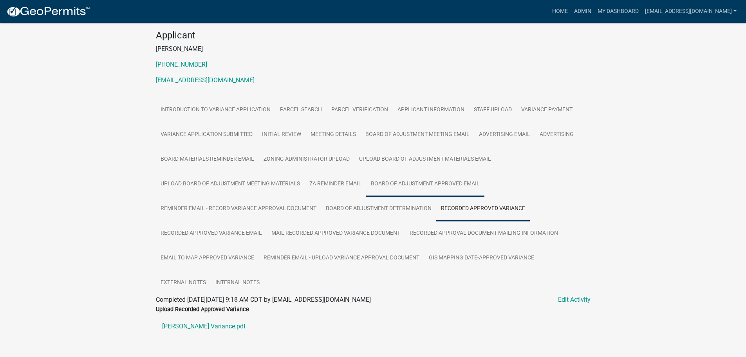
scroll to position [0, 0]
